Goal: Navigation & Orientation: Understand site structure

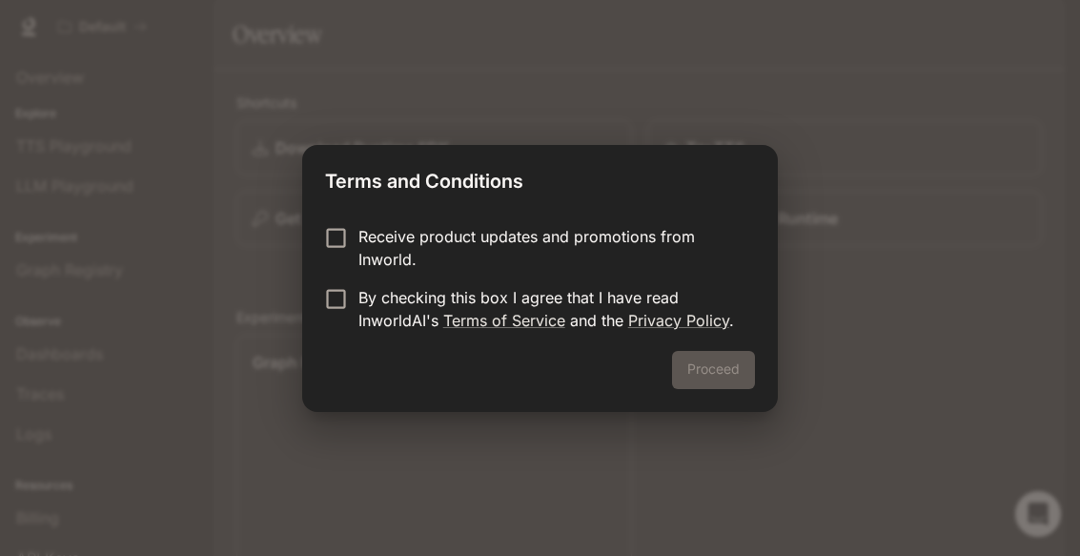
click at [619, 251] on p "Receive product updates and promotions from Inworld." at bounding box center [549, 248] width 381 height 46
click at [431, 288] on p "By checking this box I agree that I have read InworldAI's Terms of Service and …" at bounding box center [549, 309] width 381 height 46
click at [382, 231] on p "Receive product updates and promotions from Inworld." at bounding box center [549, 248] width 381 height 46
click at [458, 246] on p "Receive product updates and promotions from Inworld." at bounding box center [549, 248] width 381 height 46
click at [726, 357] on button "Proceed" at bounding box center [713, 370] width 83 height 38
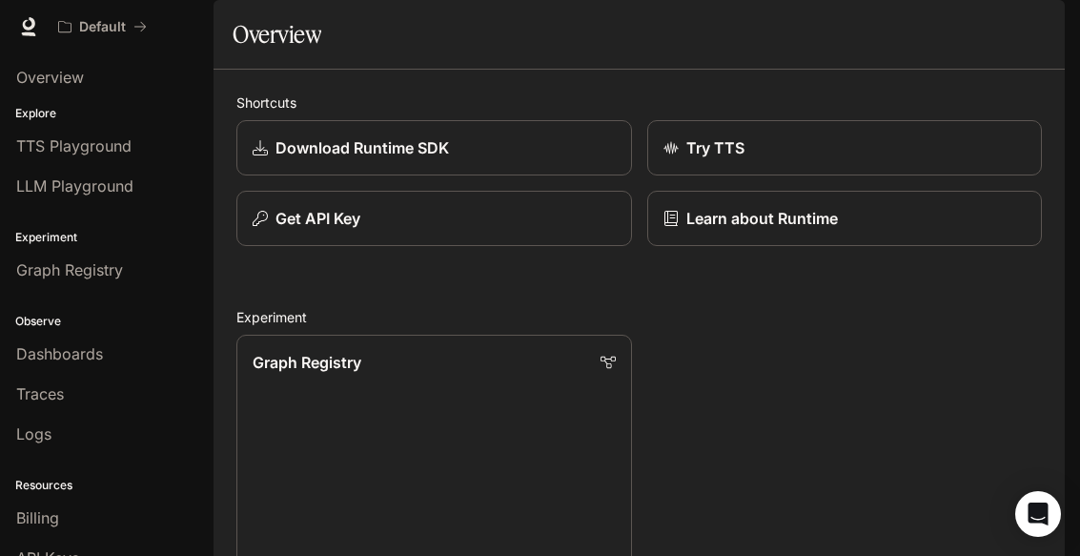
click at [95, 67] on div "Overview" at bounding box center [106, 77] width 181 height 23
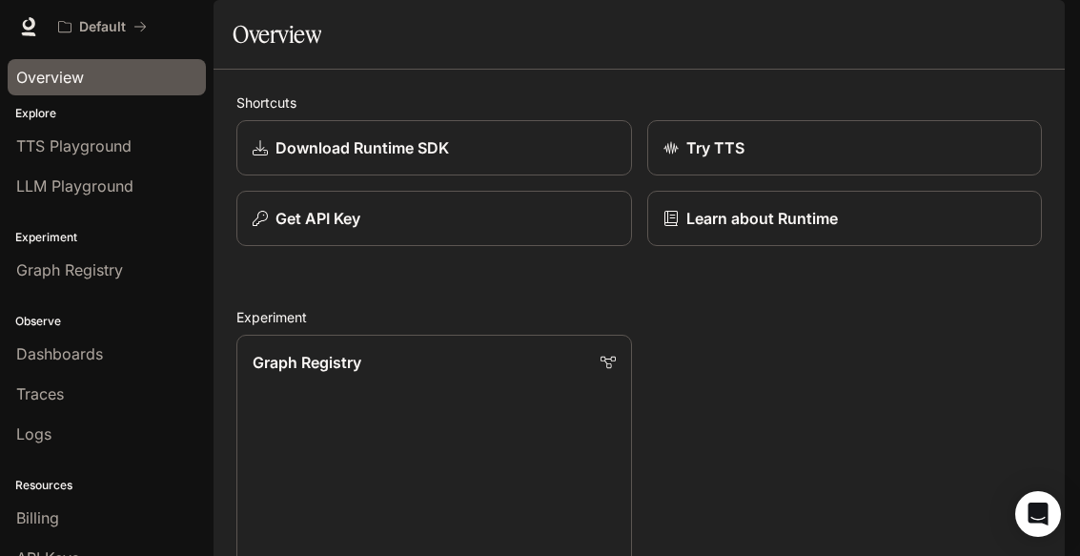
click at [66, 141] on span "TTS Playground" at bounding box center [73, 145] width 115 height 23
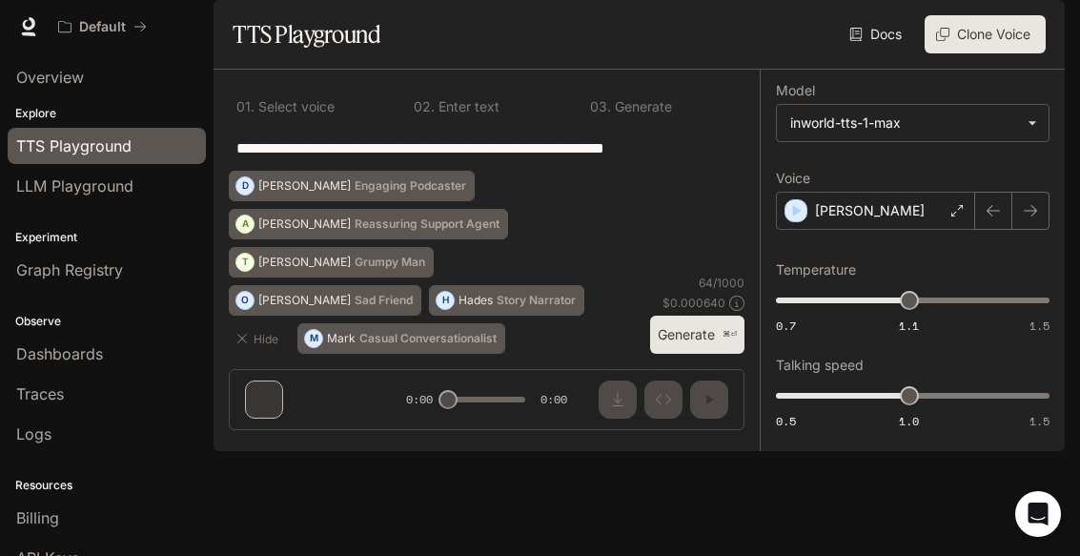
click at [23, 267] on span "Graph Registry" at bounding box center [69, 269] width 107 height 23
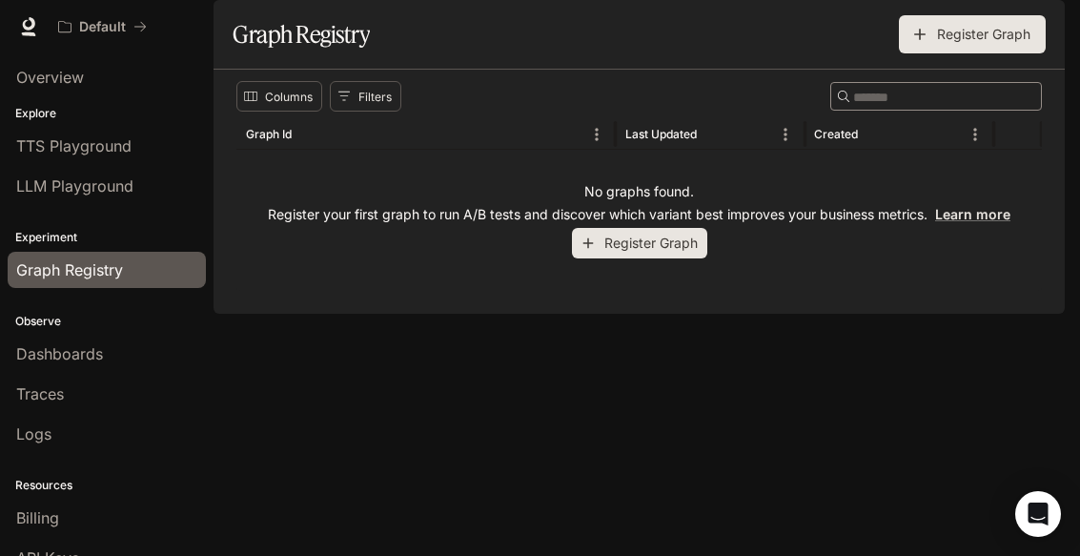
click at [74, 396] on div "Traces" at bounding box center [106, 393] width 181 height 23
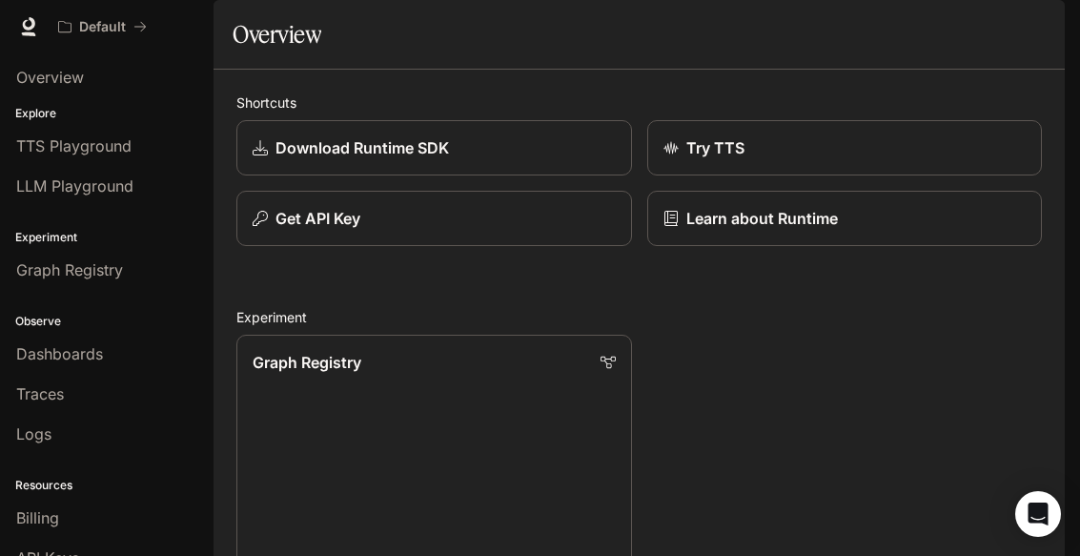
click at [41, 284] on link "Graph Registry" at bounding box center [107, 270] width 198 height 36
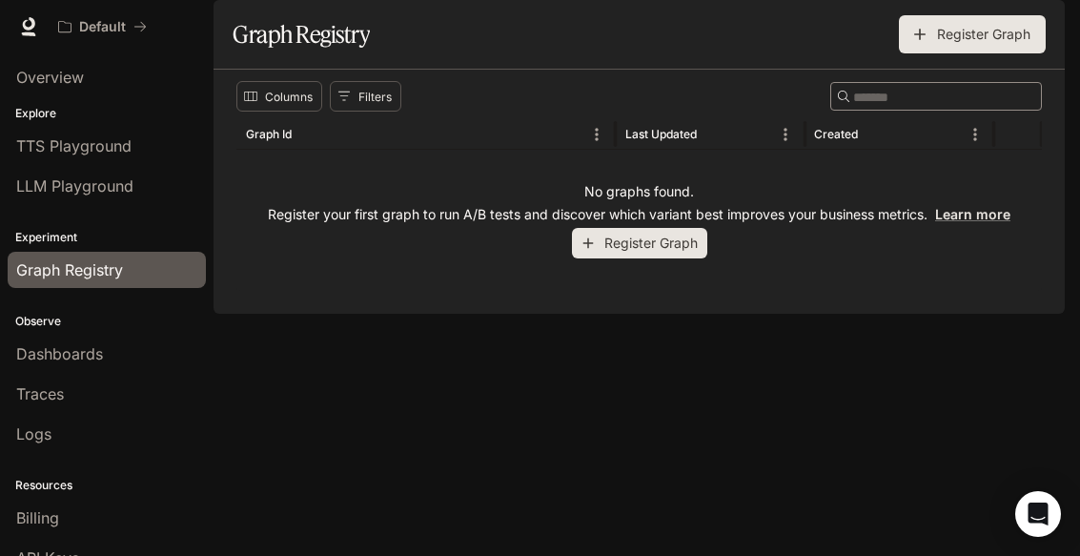
click at [57, 361] on span "Dashboards" at bounding box center [59, 353] width 87 height 23
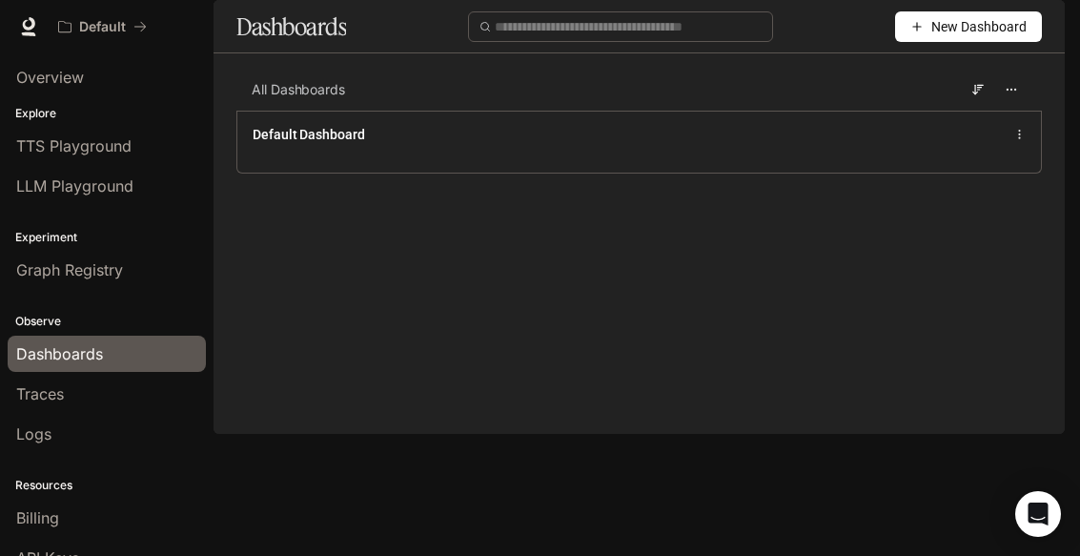
click at [37, 85] on span "Overview" at bounding box center [50, 77] width 68 height 23
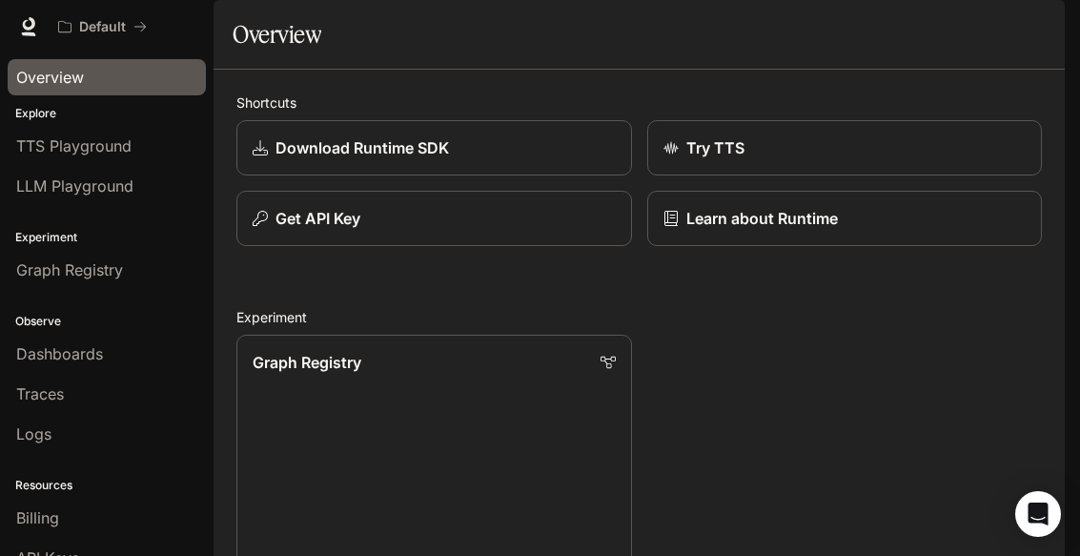
click at [38, 136] on span "TTS Playground" at bounding box center [73, 145] width 115 height 23
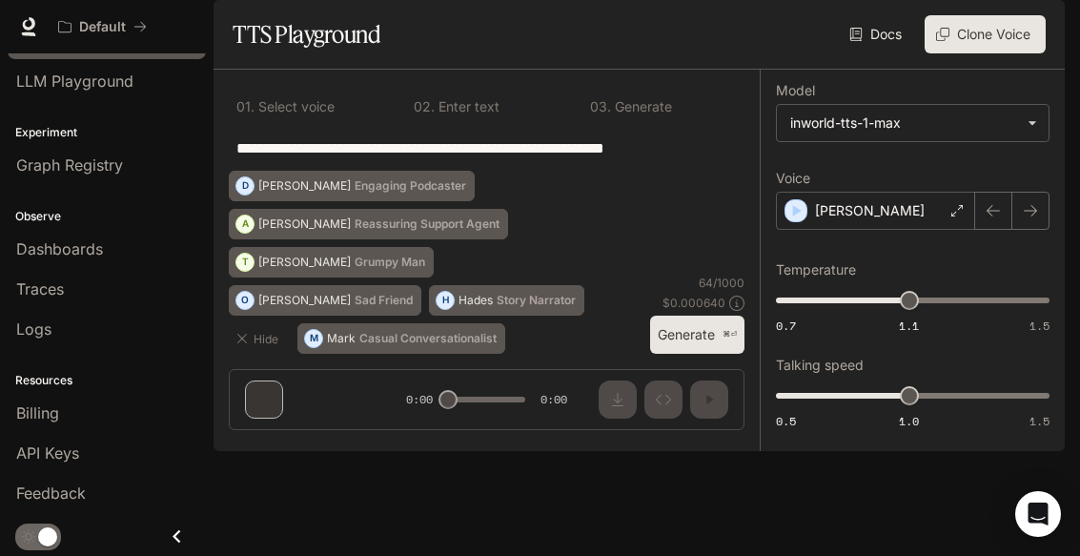
scroll to position [105, 0]
